Goal: Navigation & Orientation: Find specific page/section

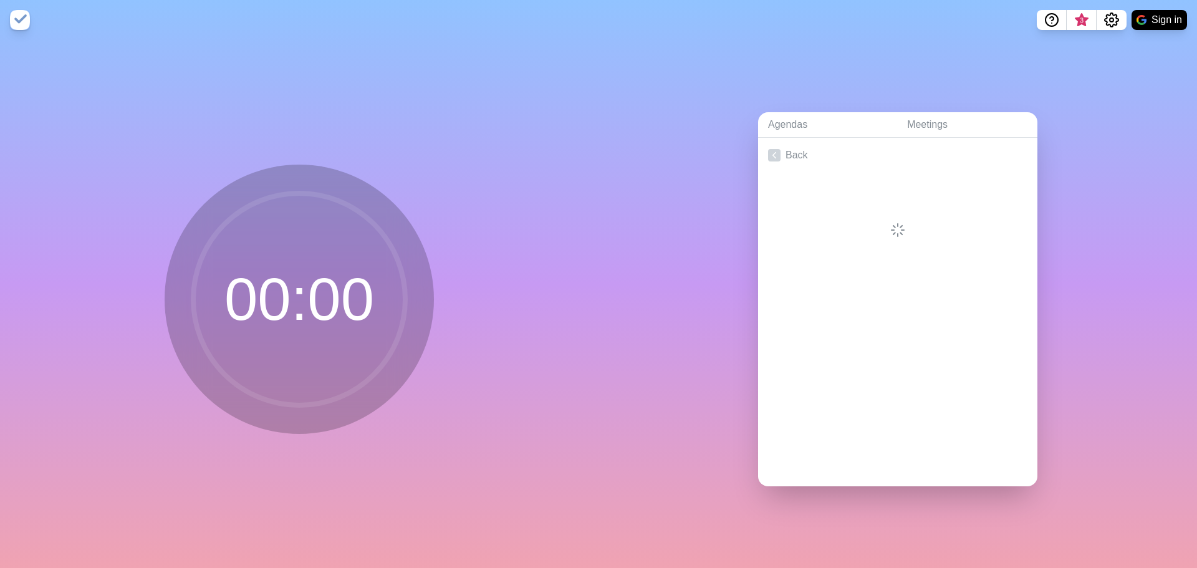
click at [242, 284] on circle at bounding box center [299, 299] width 212 height 212
drag, startPoint x: 287, startPoint y: 300, endPoint x: 287, endPoint y: 247, distance: 53.0
click at [289, 300] on circle at bounding box center [299, 299] width 212 height 212
click at [2, 6] on nav "3 Sign in" at bounding box center [598, 20] width 1197 height 40
click at [20, 19] on img at bounding box center [20, 20] width 20 height 20
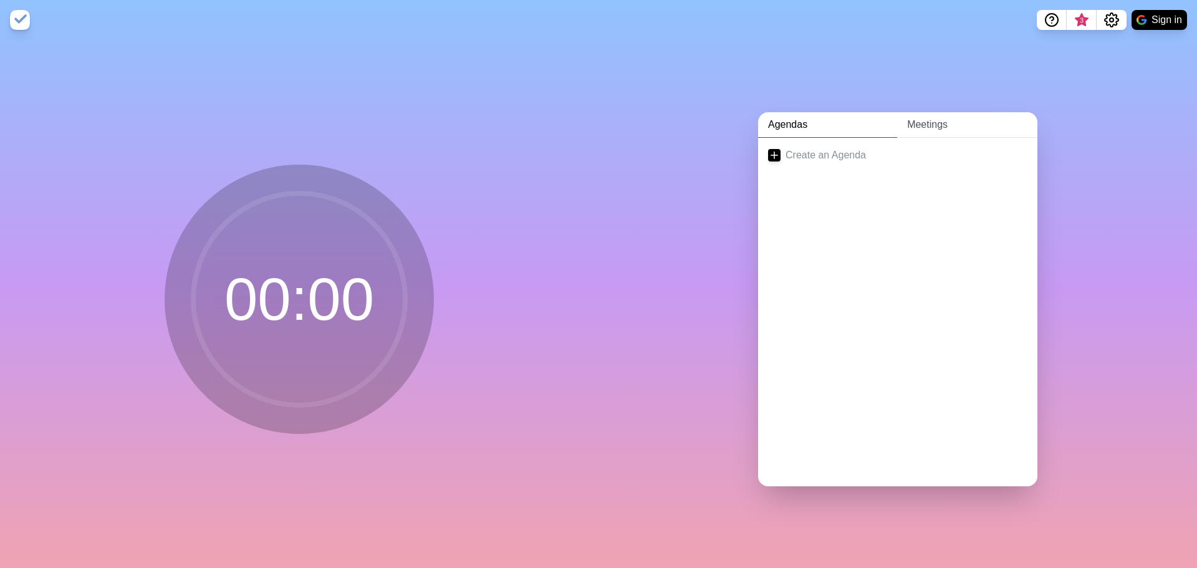
click at [909, 121] on link "Meetings" at bounding box center [967, 125] width 140 height 26
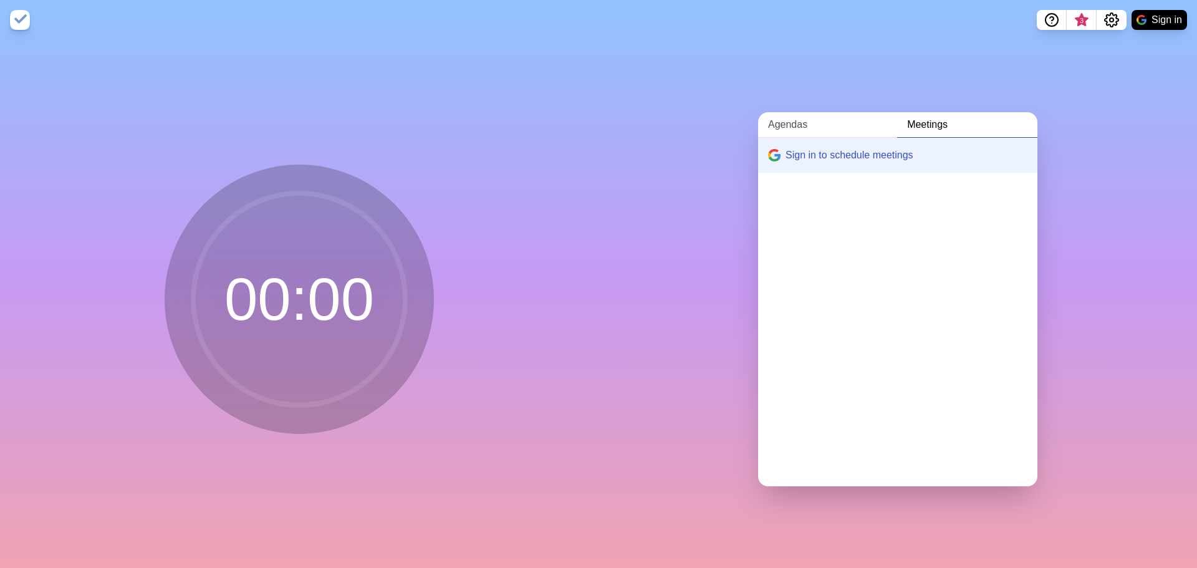
click at [783, 122] on link "Agendas" at bounding box center [827, 125] width 139 height 26
